Goal: Information Seeking & Learning: Learn about a topic

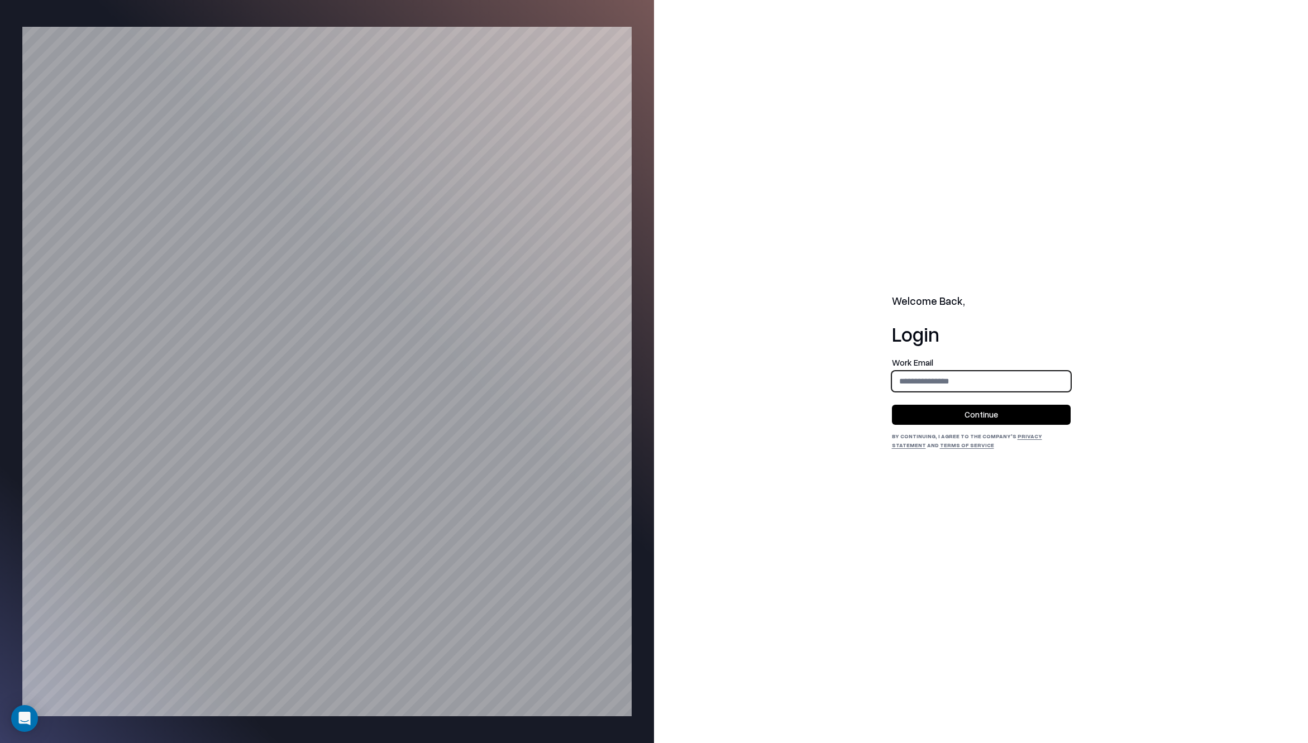
click at [920, 380] on input "email" at bounding box center [981, 381] width 178 height 21
type input "**********"
click at [935, 417] on button "Continue" at bounding box center [981, 415] width 179 height 20
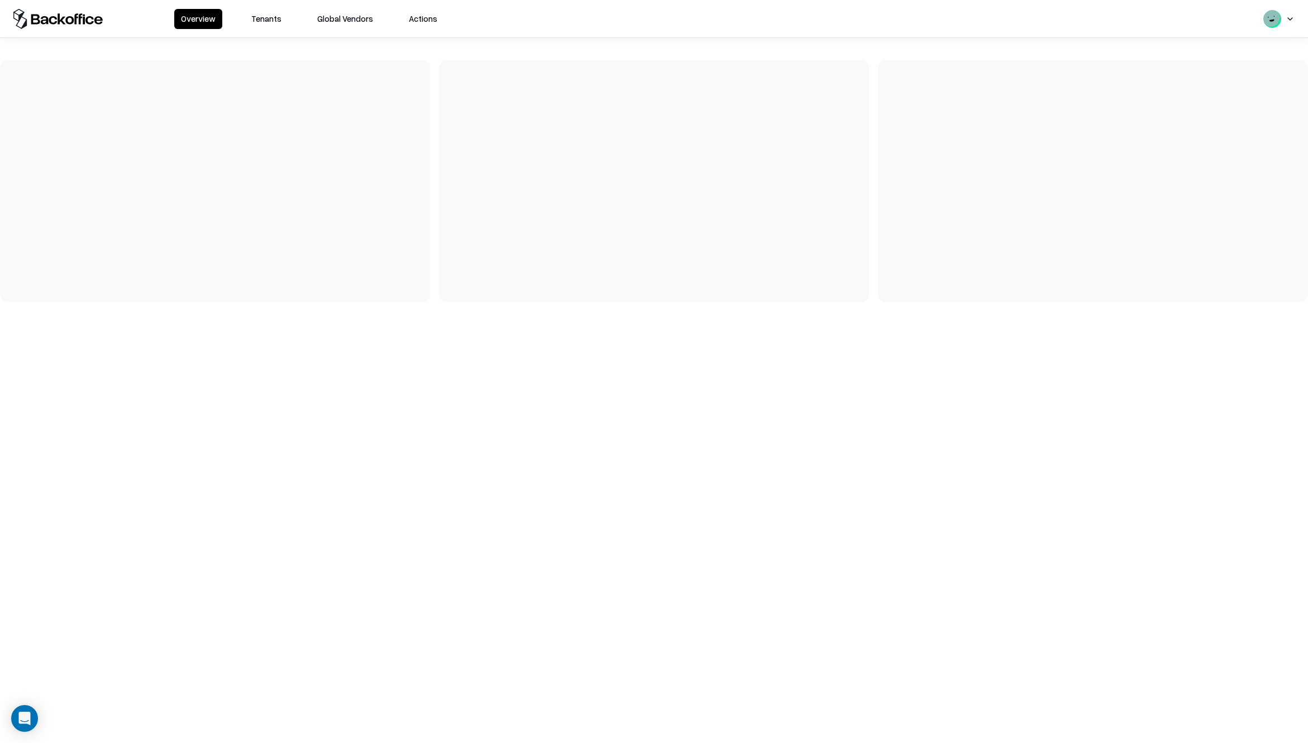
click at [265, 15] on button "Tenants" at bounding box center [267, 19] width 44 height 20
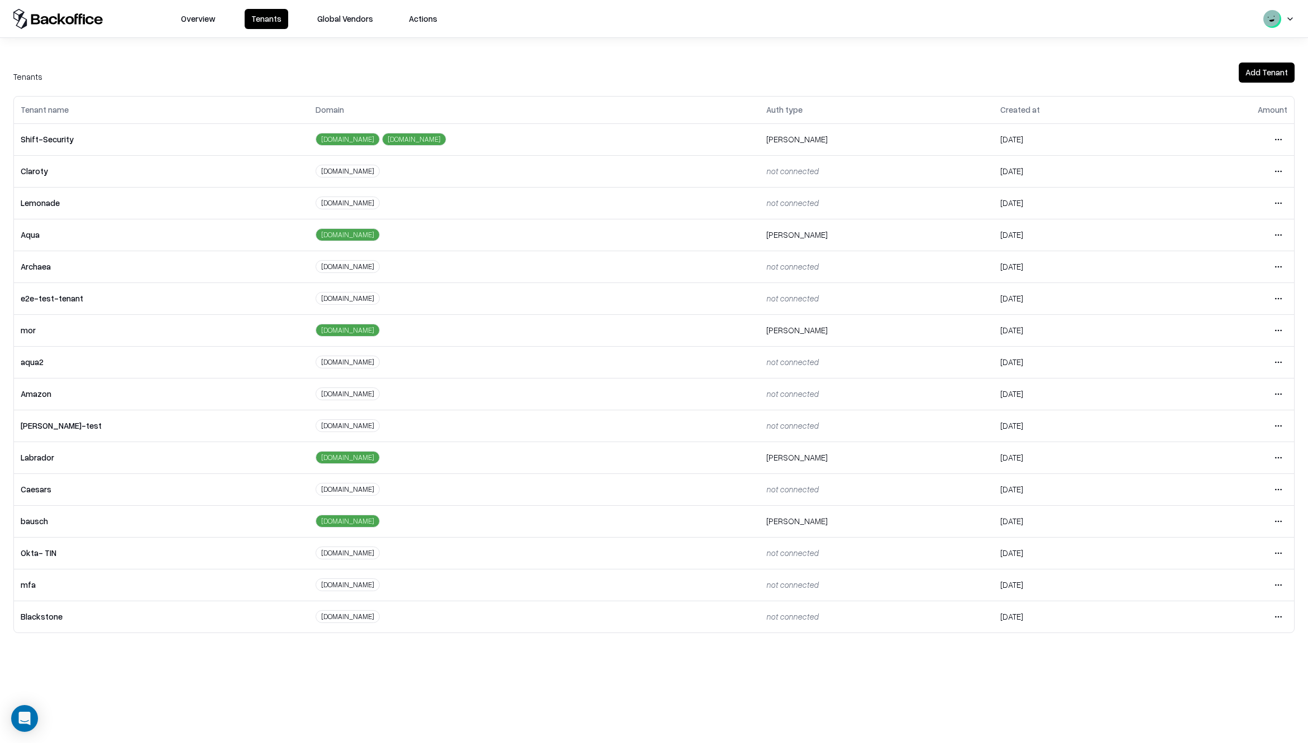
click at [39, 512] on td "bausch" at bounding box center [161, 521] width 295 height 32
click at [37, 518] on td "bausch" at bounding box center [161, 521] width 295 height 32
click at [1283, 523] on html "Overview Tenants Global Vendors Actions Tenants Add Tenant Tenant name Domain A…" at bounding box center [654, 371] width 1308 height 743
click at [1191, 623] on div "Login to tenant" at bounding box center [1231, 615] width 121 height 22
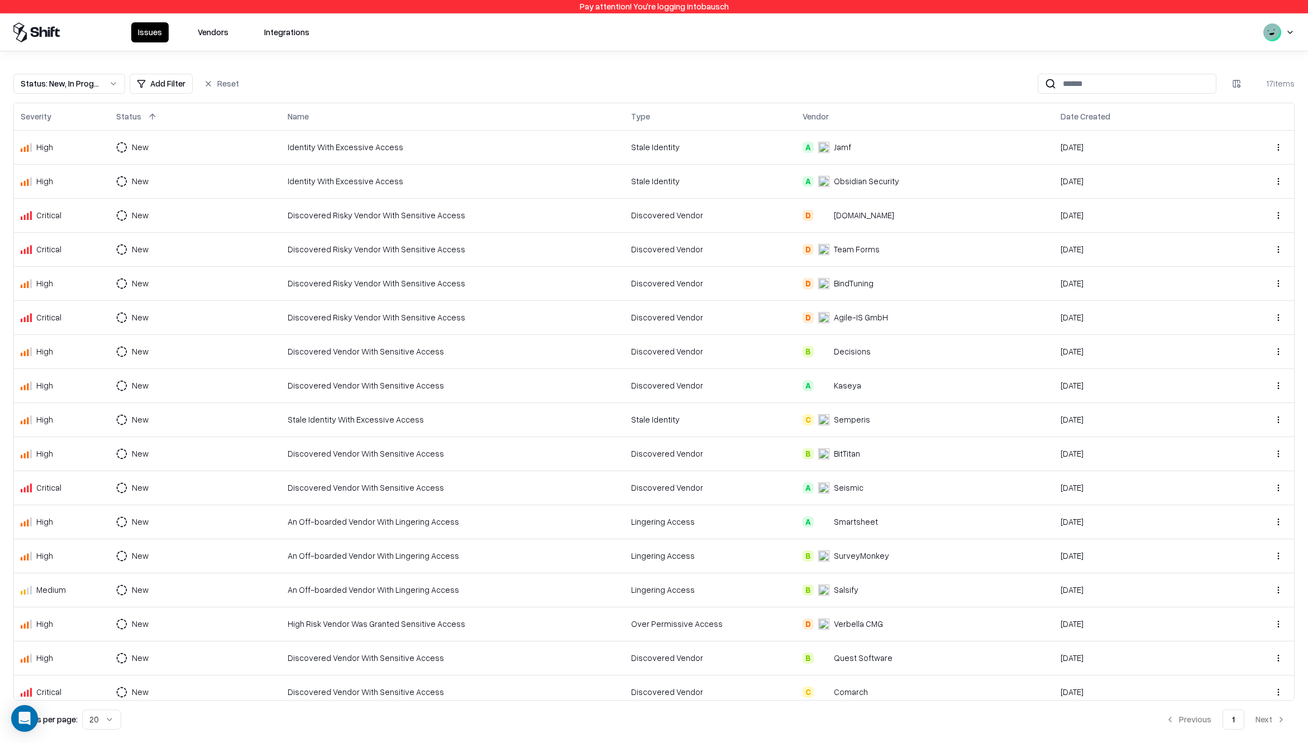
click at [207, 33] on button "Vendors" at bounding box center [213, 32] width 44 height 20
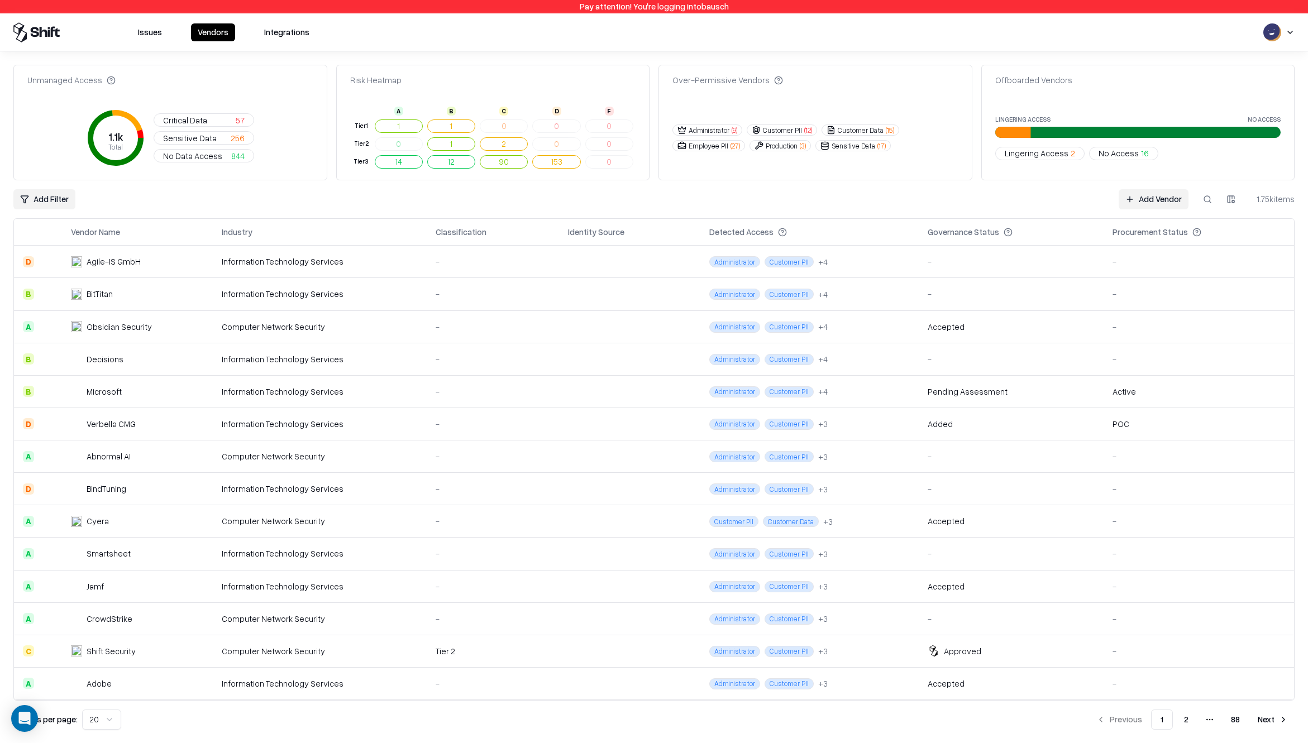
click at [1212, 199] on button at bounding box center [1207, 199] width 20 height 20
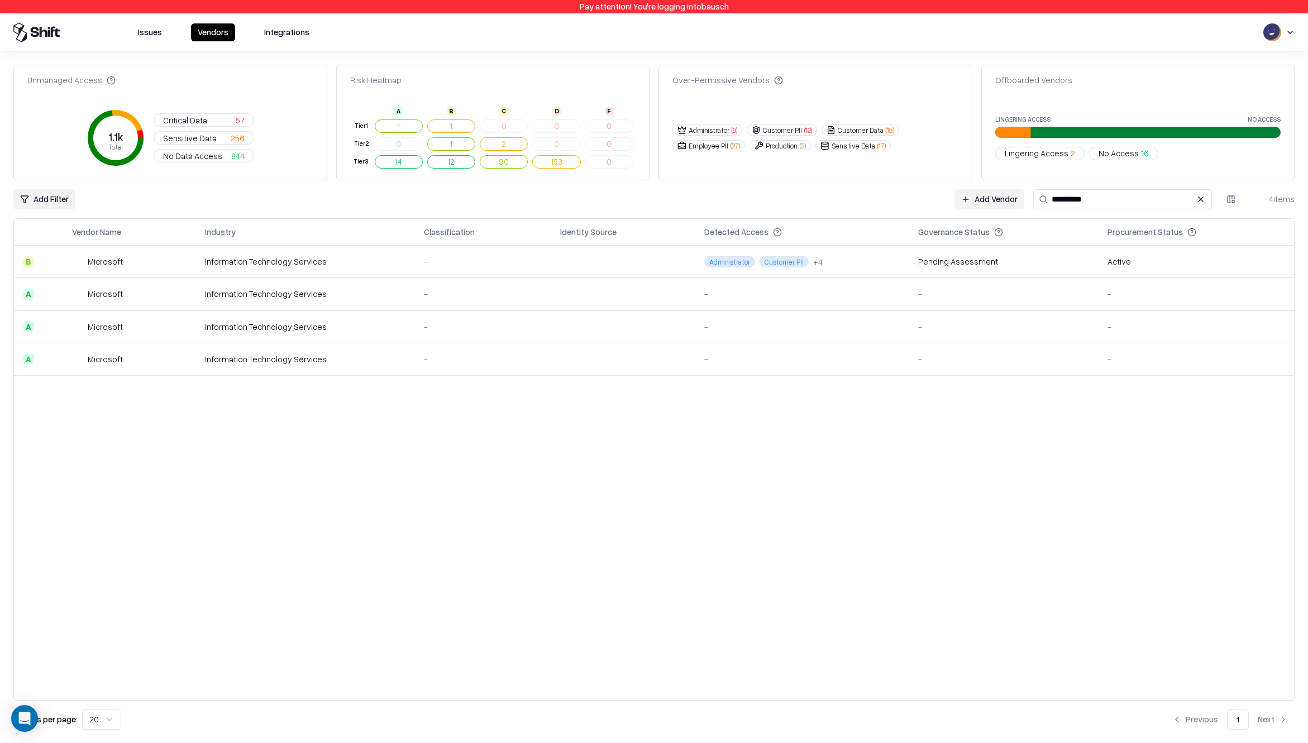
type input "*********"
click at [107, 256] on div "Microsoft" at bounding box center [105, 262] width 35 height 12
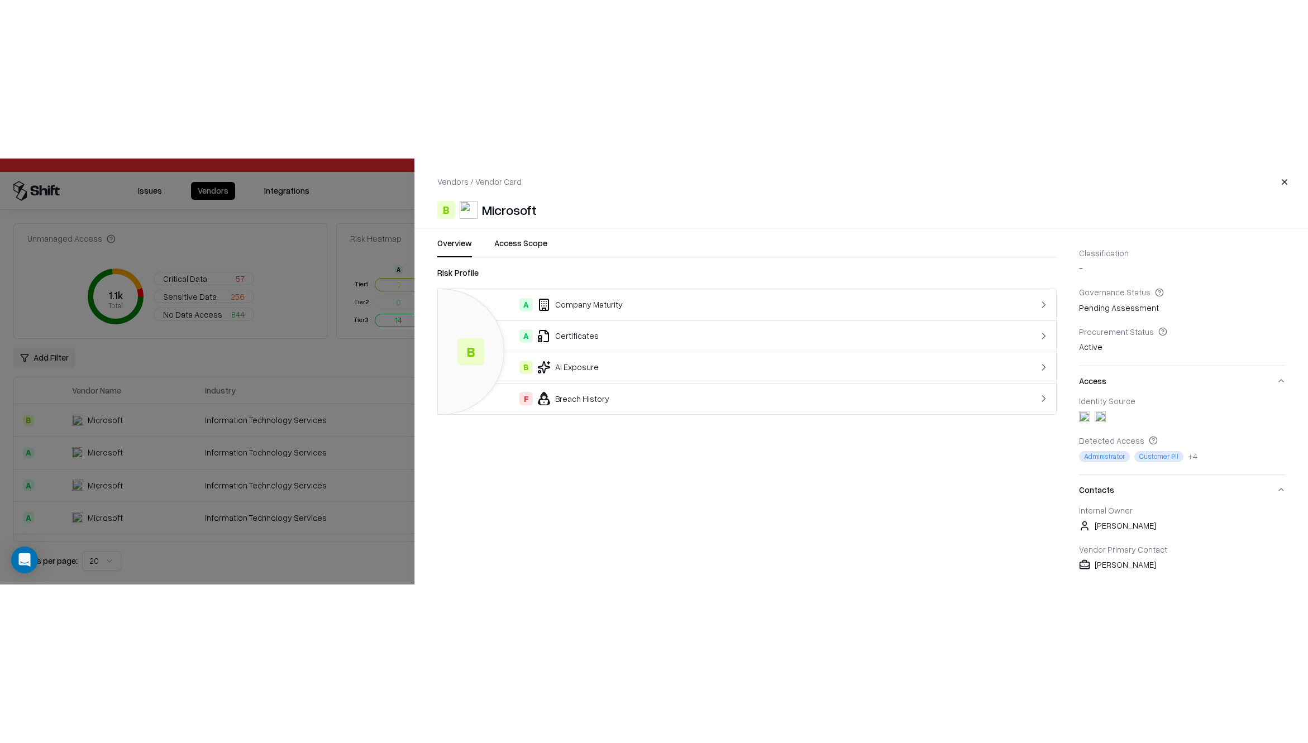
scroll to position [233, 0]
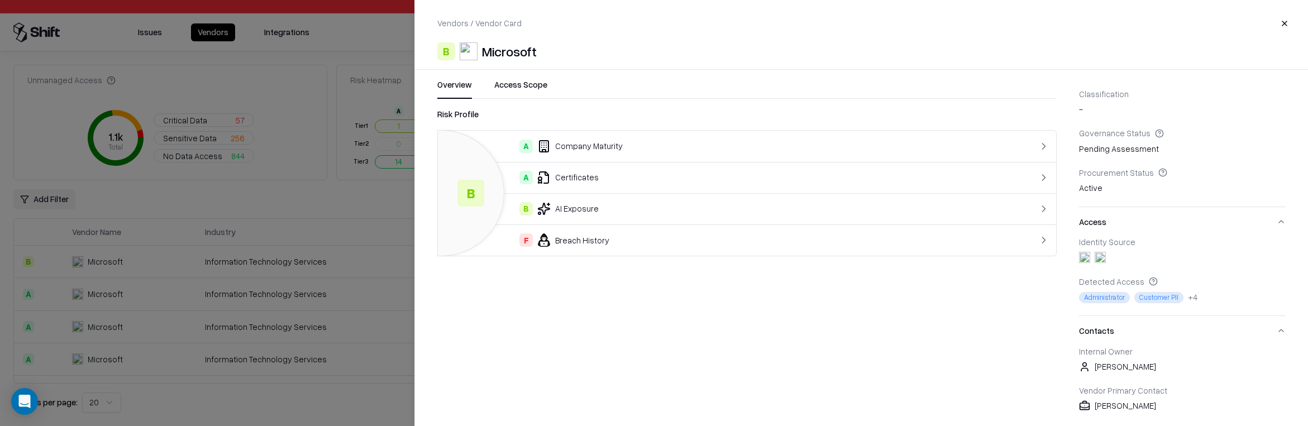
click at [531, 84] on button "Access Scope" at bounding box center [520, 89] width 53 height 20
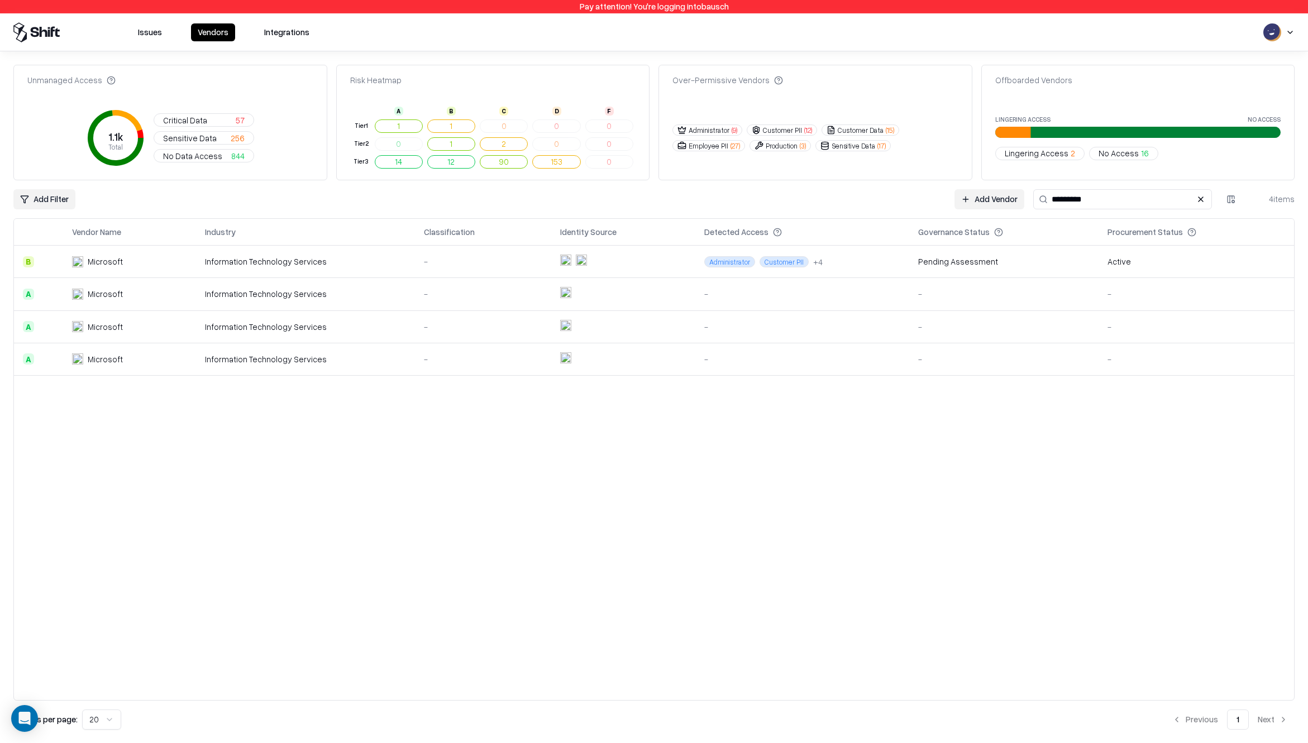
click at [89, 286] on td "Microsoft" at bounding box center [129, 294] width 133 height 32
click at [99, 327] on div "Microsoft" at bounding box center [105, 327] width 35 height 12
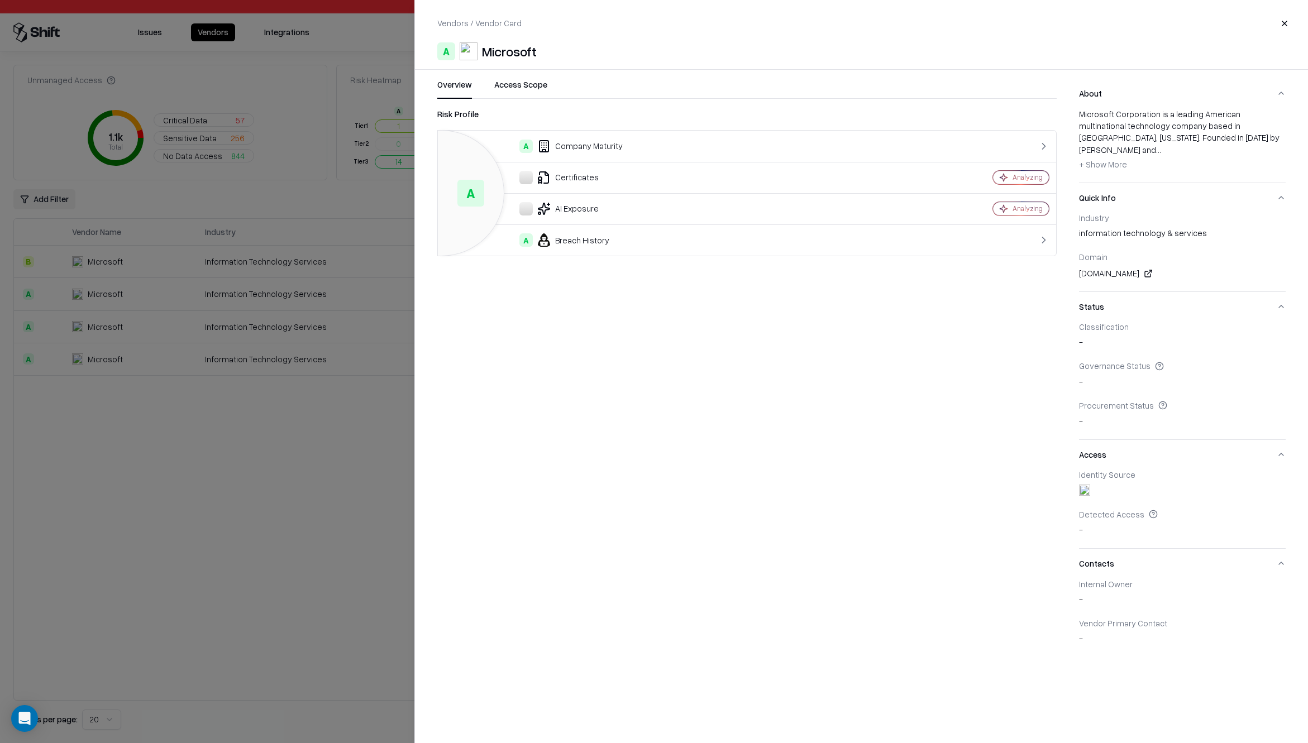
click at [524, 85] on button "Access Scope" at bounding box center [520, 89] width 53 height 20
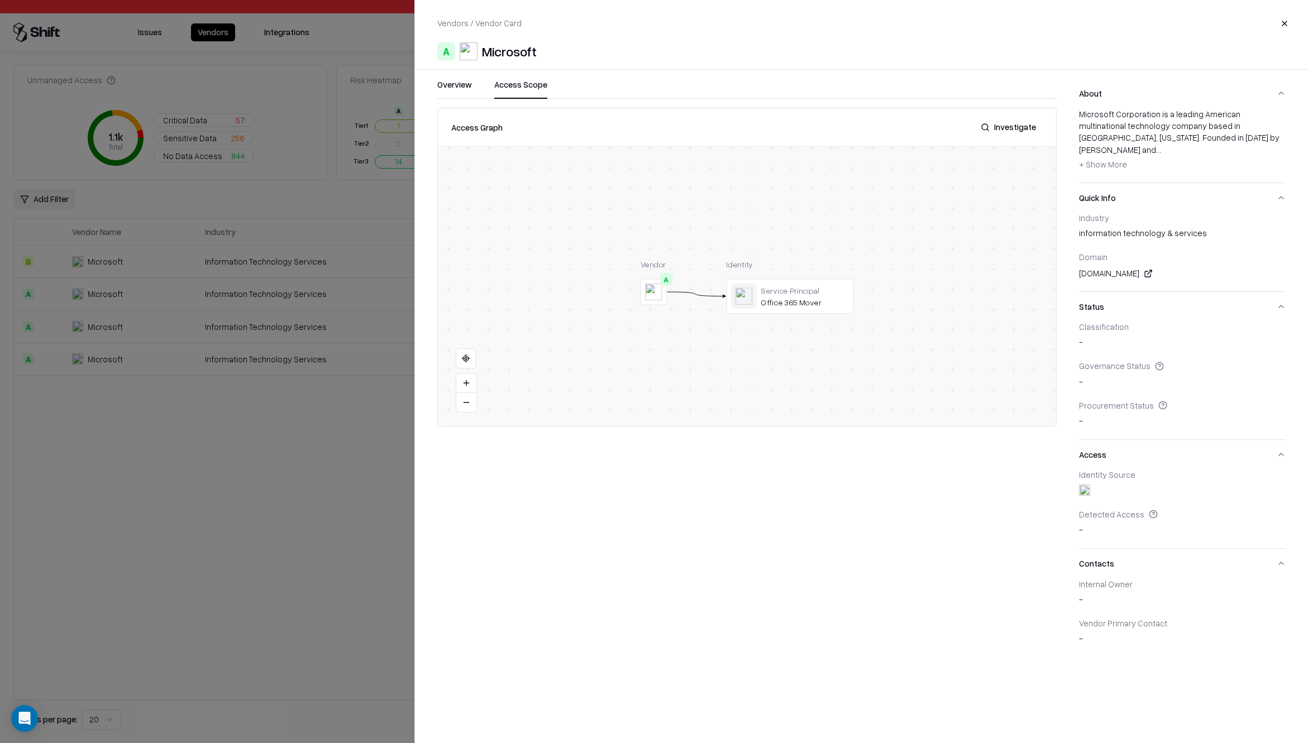
click at [0, 0] on div at bounding box center [0, 0] width 0 height 0
click at [221, 369] on div at bounding box center [654, 371] width 1308 height 743
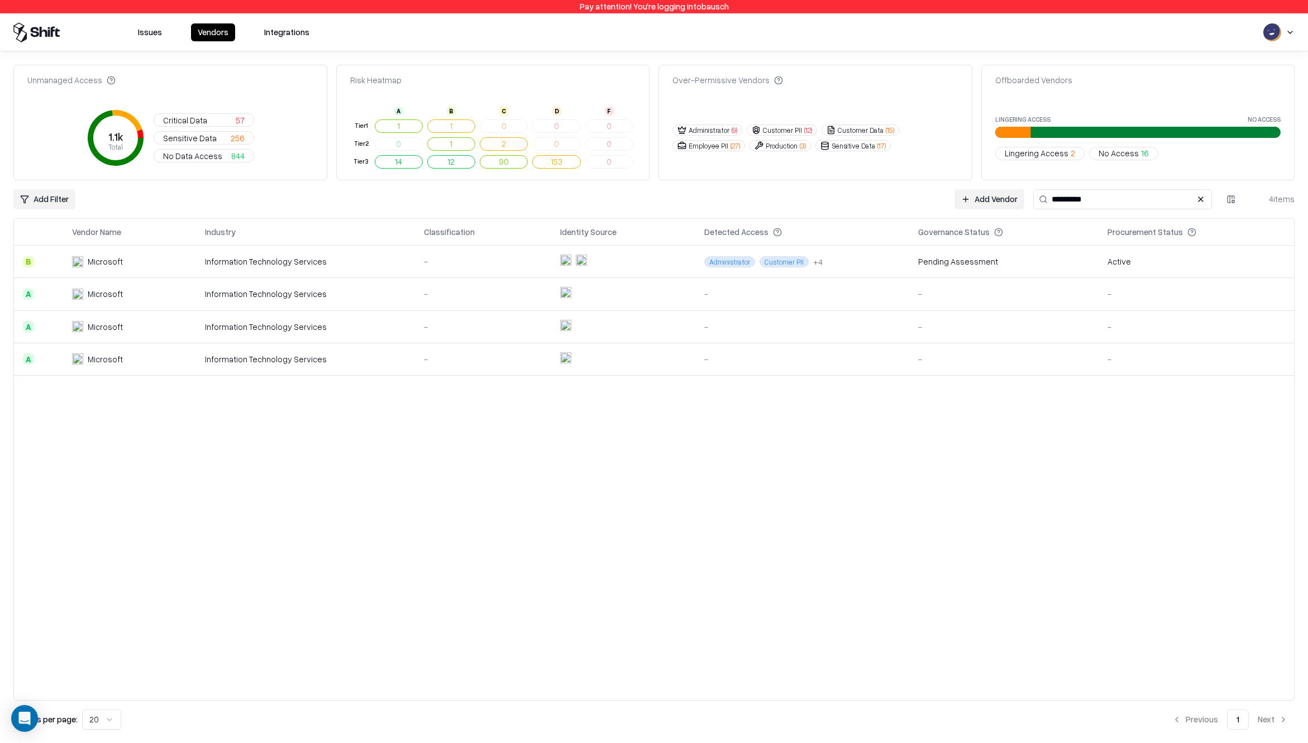
click at [117, 356] on div "Microsoft" at bounding box center [105, 359] width 35 height 12
click at [219, 448] on div "Vendor Name Industry Classification Identity Source Detected Access Governance …" at bounding box center [653, 459] width 1281 height 482
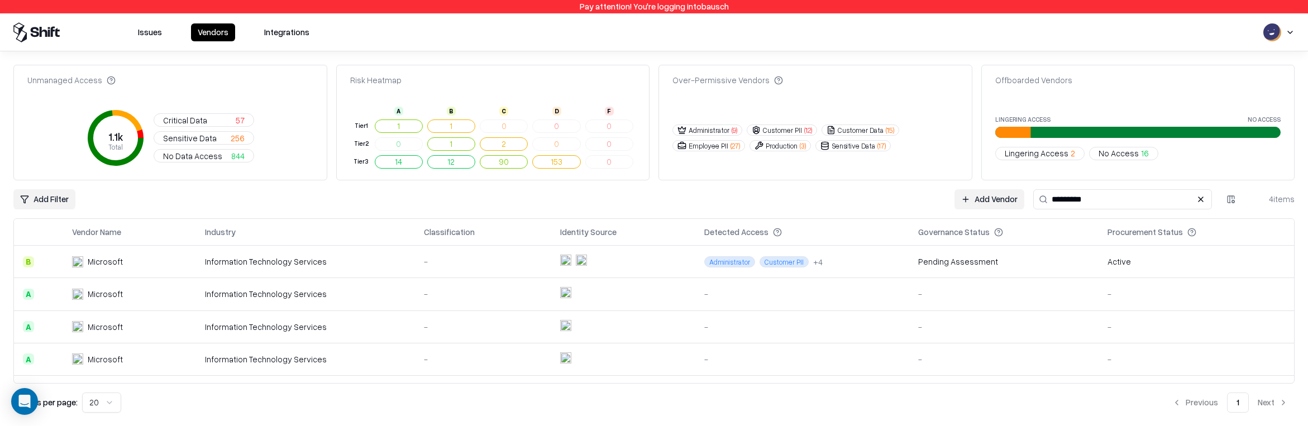
click at [120, 260] on div "Microsoft" at bounding box center [105, 262] width 35 height 12
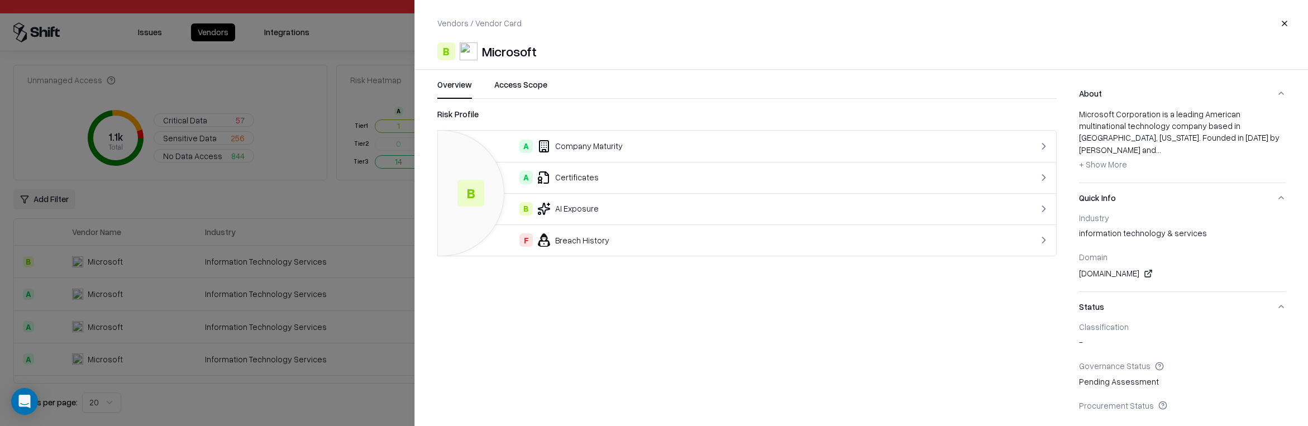
click at [271, 382] on div at bounding box center [654, 213] width 1308 height 426
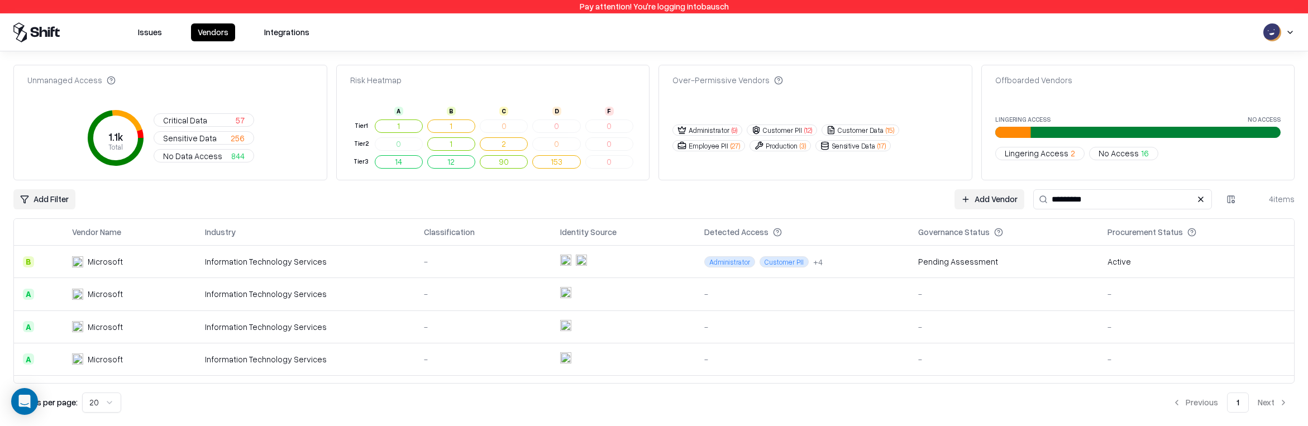
click at [154, 290] on div "Microsoft" at bounding box center [129, 294] width 115 height 12
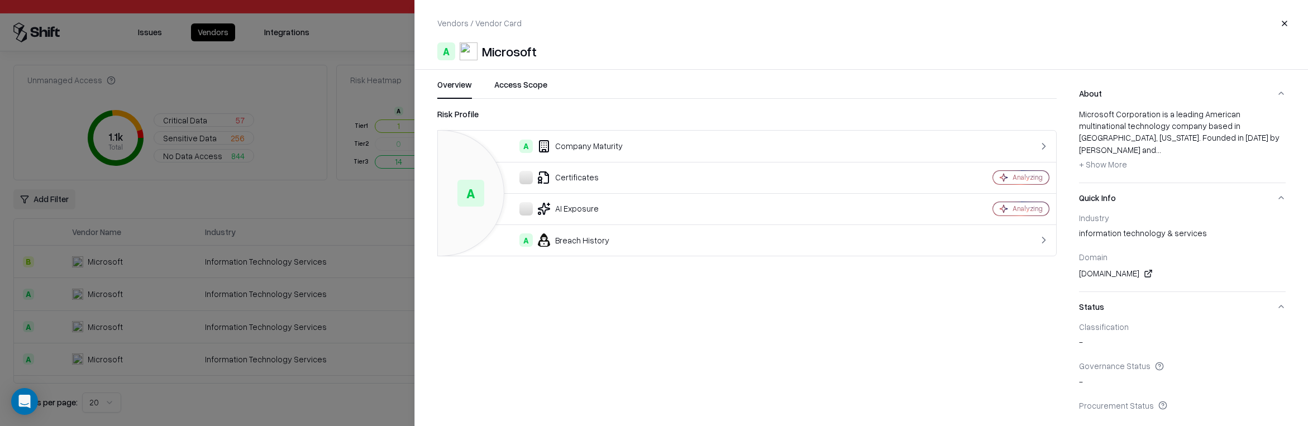
click at [278, 397] on div at bounding box center [654, 213] width 1308 height 426
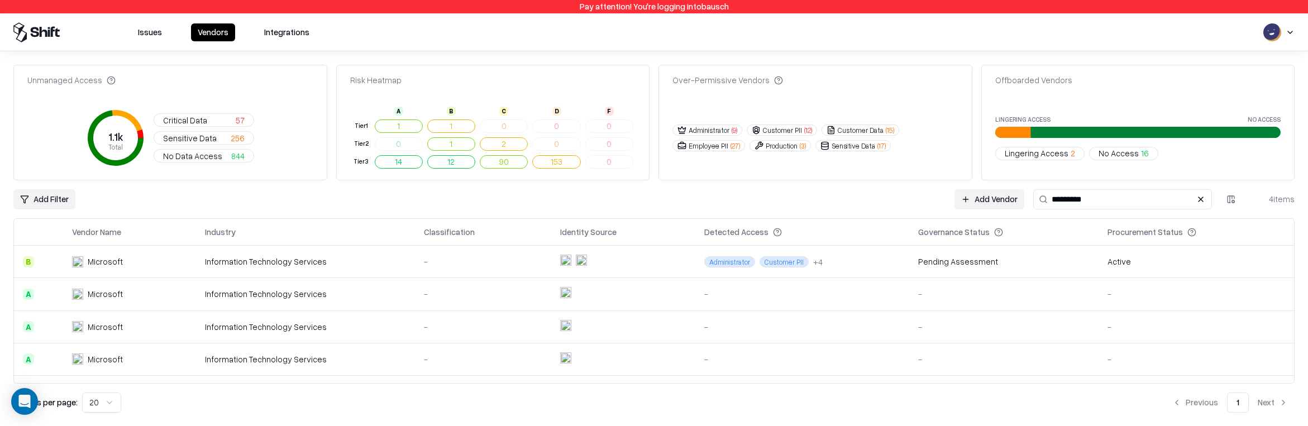
click at [277, 331] on div "Information Technology Services" at bounding box center [305, 327] width 201 height 12
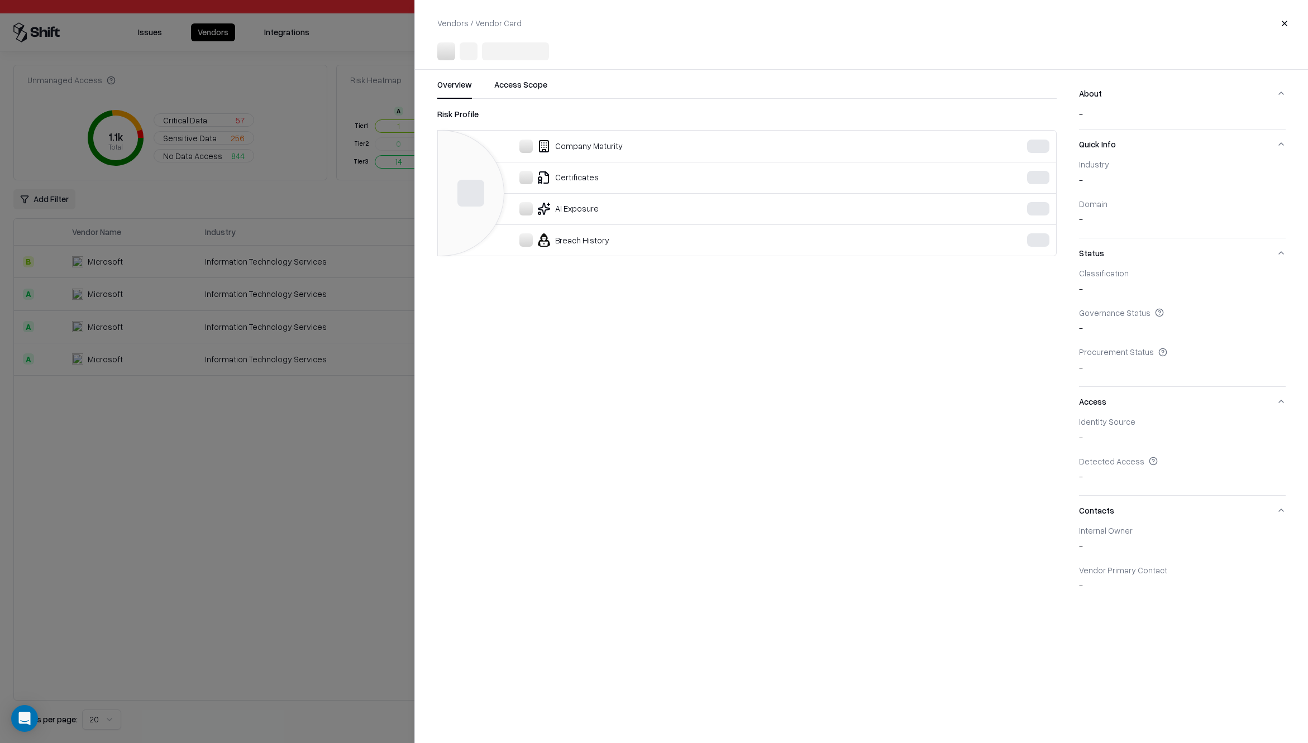
click at [154, 635] on div at bounding box center [654, 371] width 1308 height 743
